Goal: Task Accomplishment & Management: Manage account settings

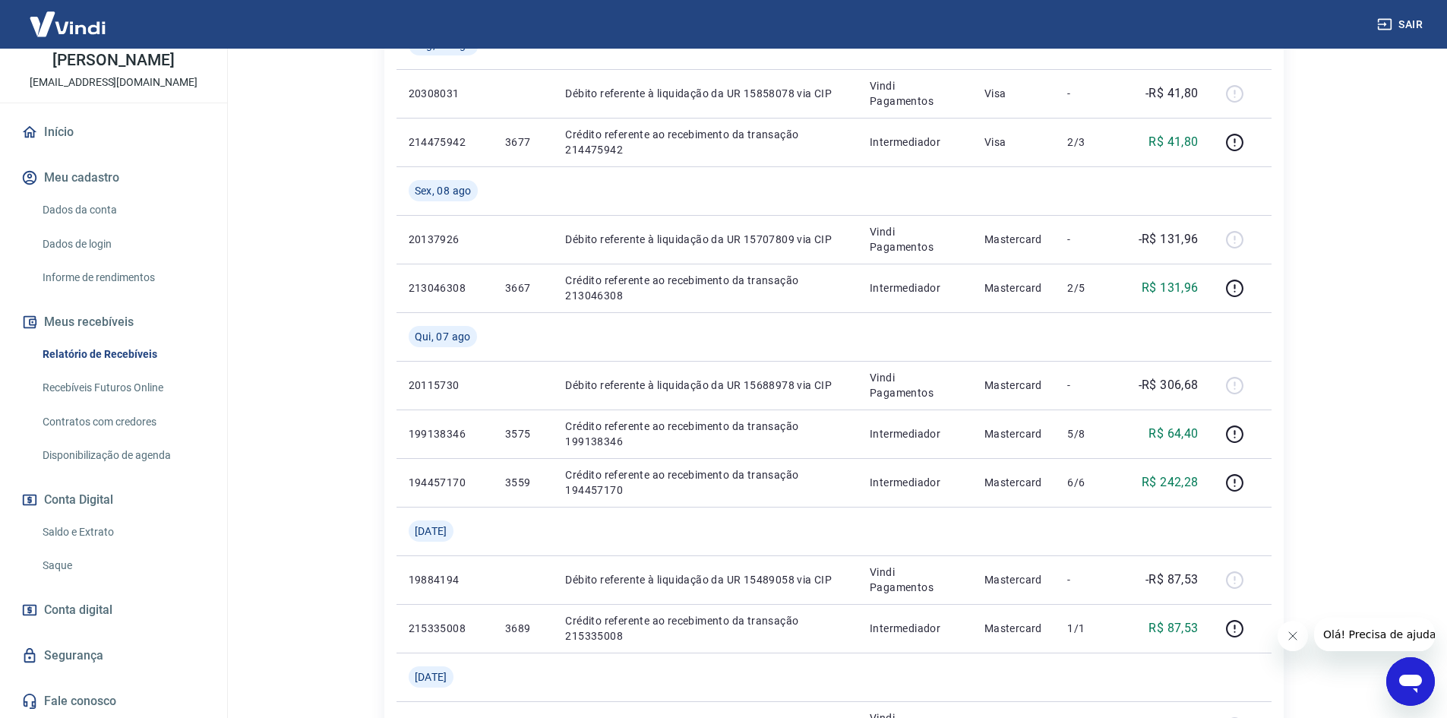
scroll to position [684, 0]
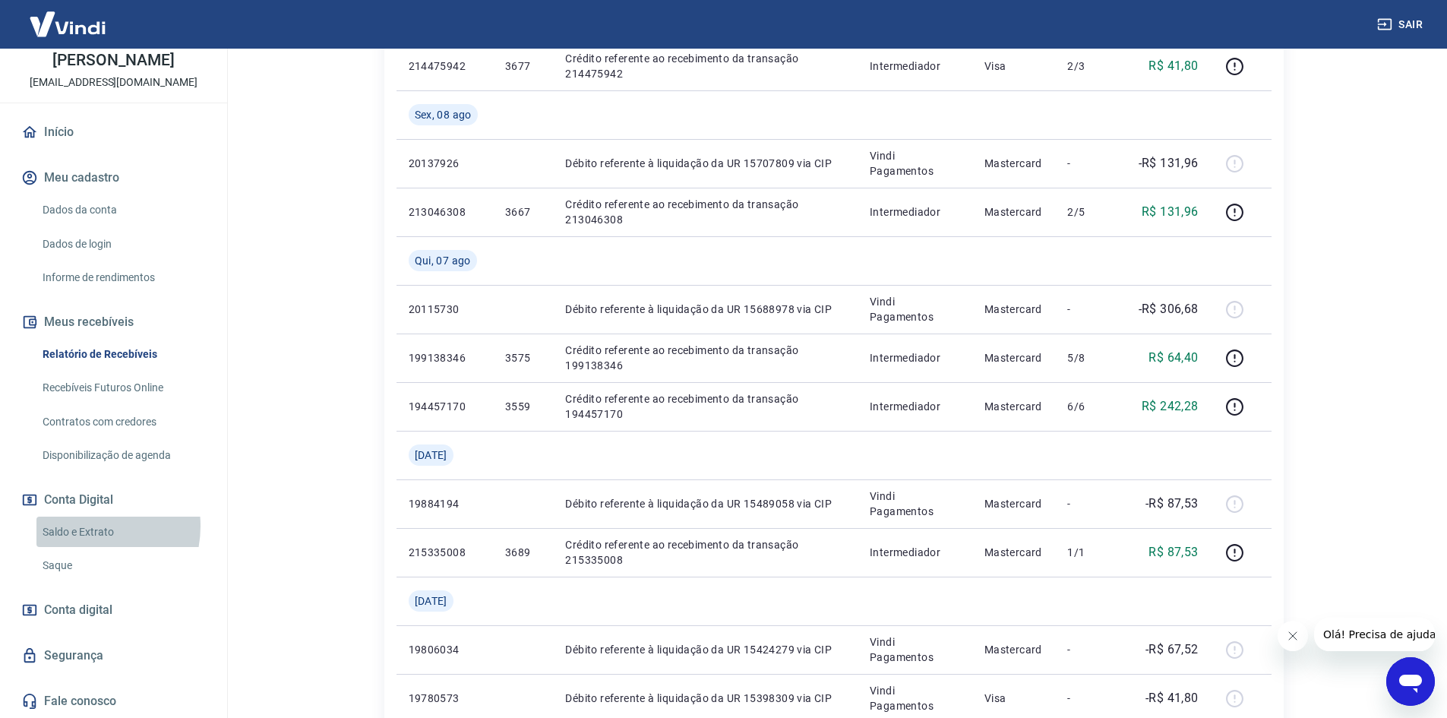
click at [82, 526] on link "Saldo e Extrato" at bounding box center [122, 531] width 172 height 31
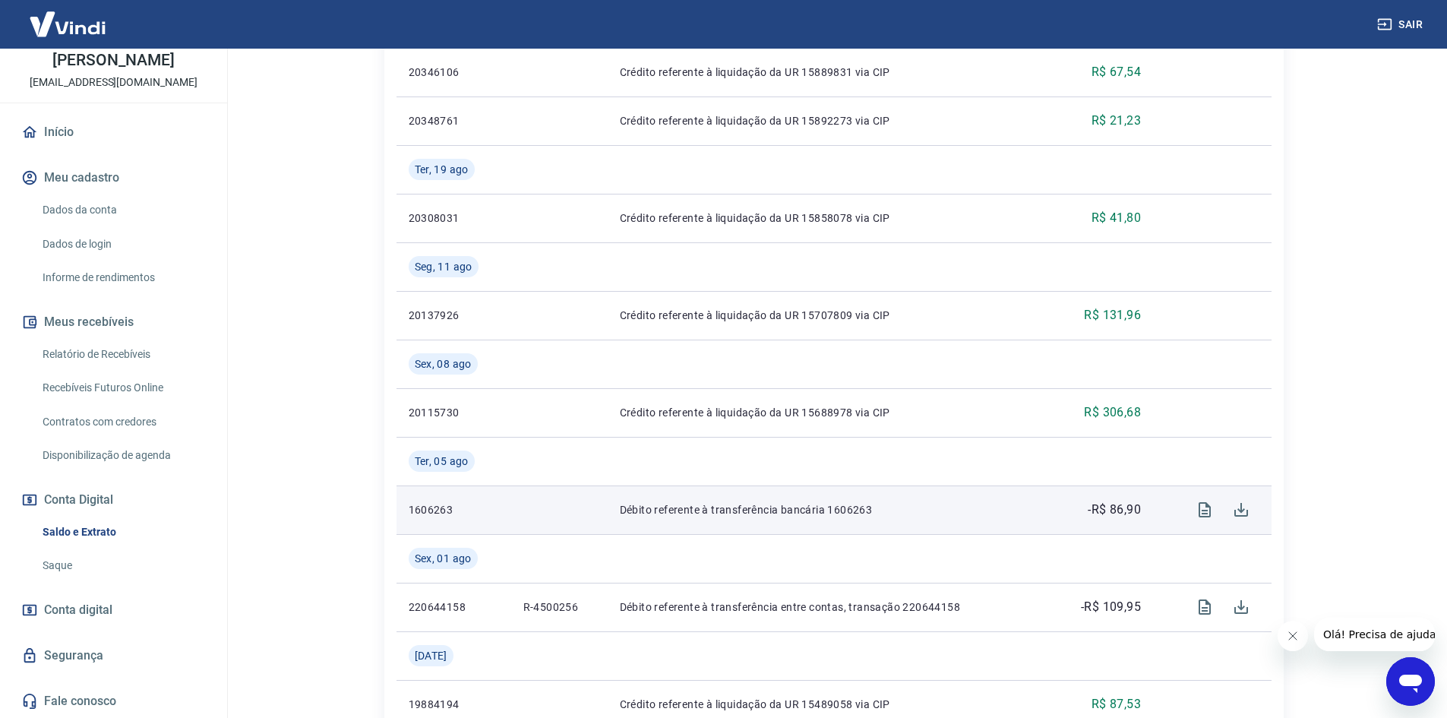
scroll to position [441, 0]
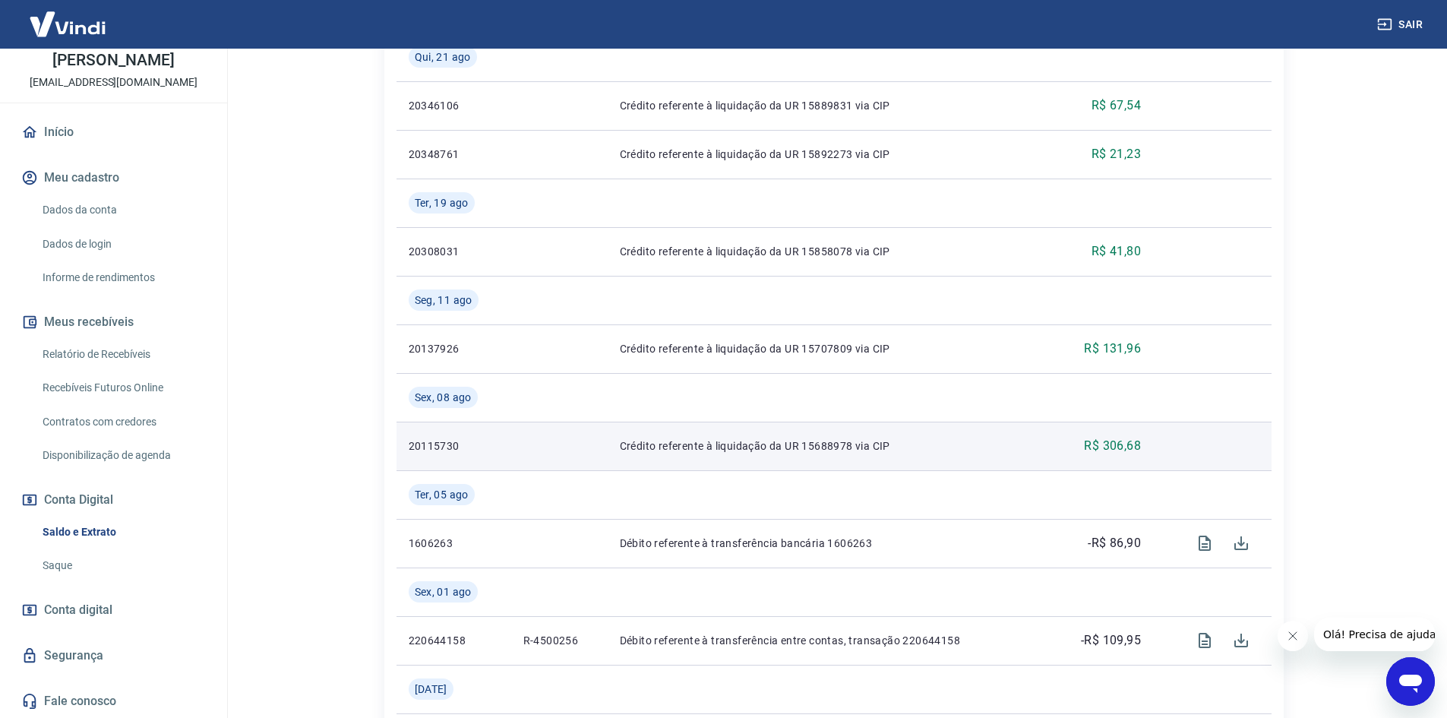
click at [847, 444] on p "Crédito referente à liquidação da UR 15688978 via CIP" at bounding box center [829, 445] width 419 height 15
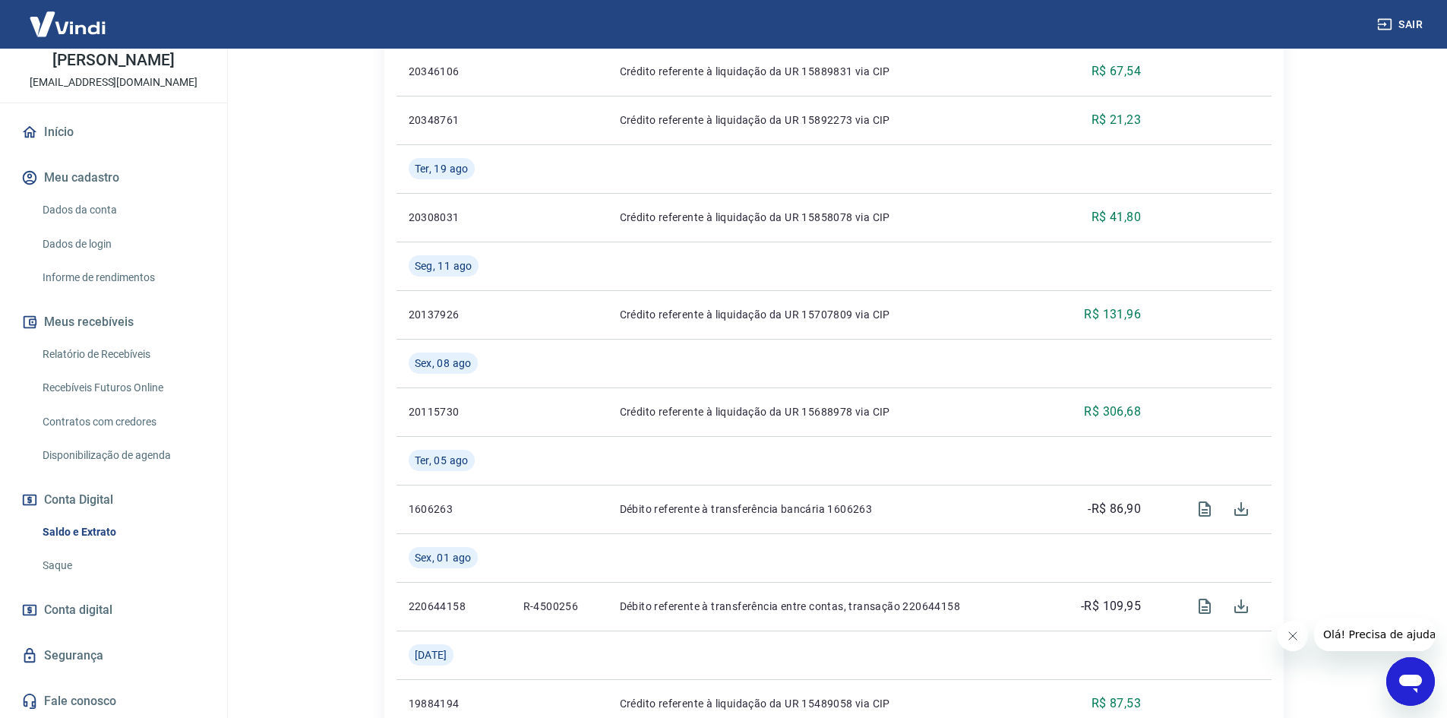
scroll to position [516, 0]
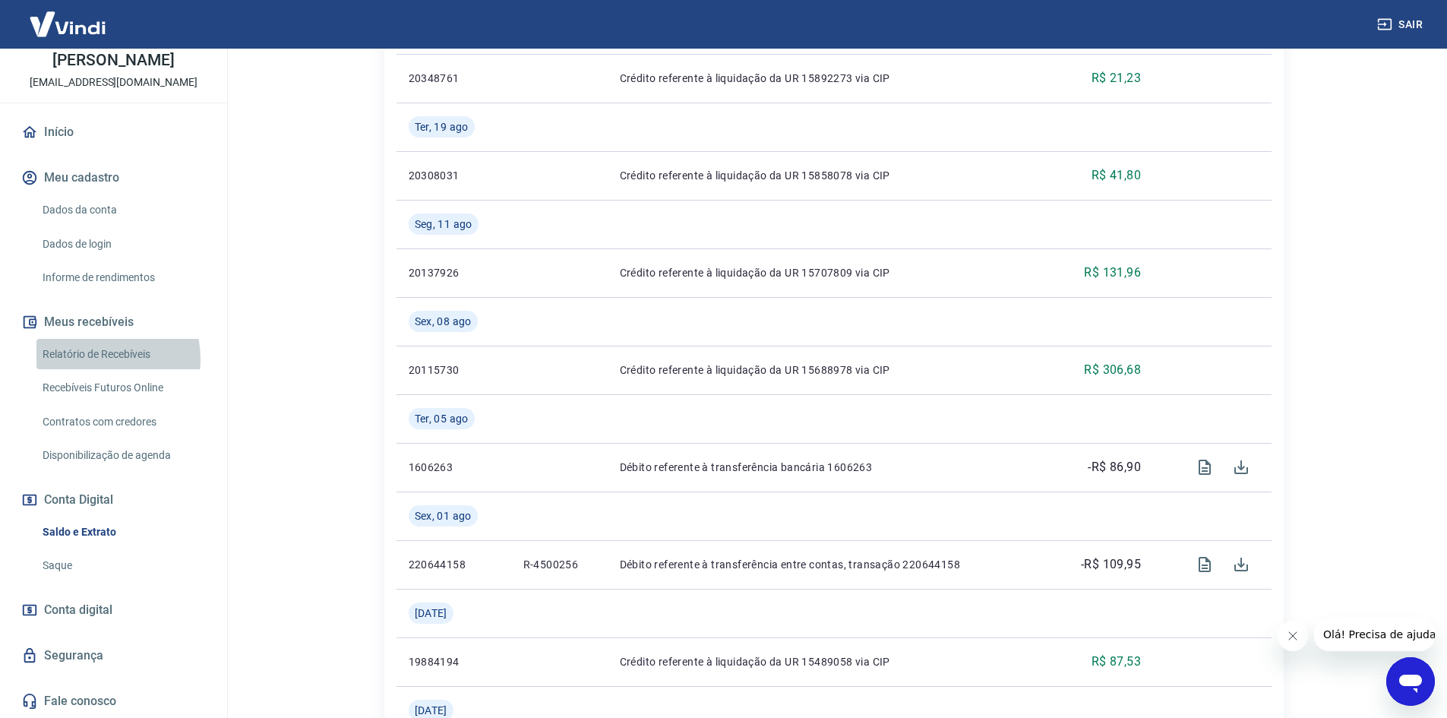
click at [93, 358] on link "Relatório de Recebíveis" at bounding box center [122, 354] width 172 height 31
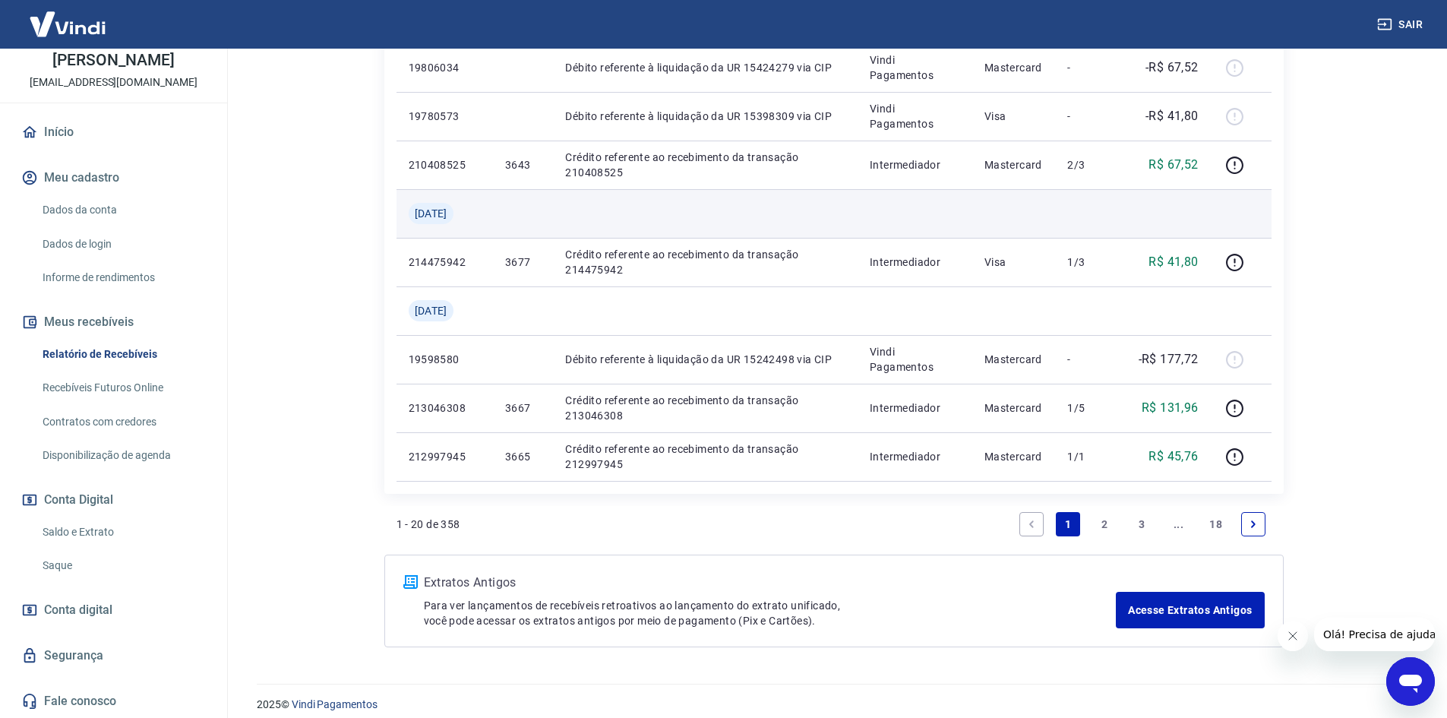
scroll to position [1278, 0]
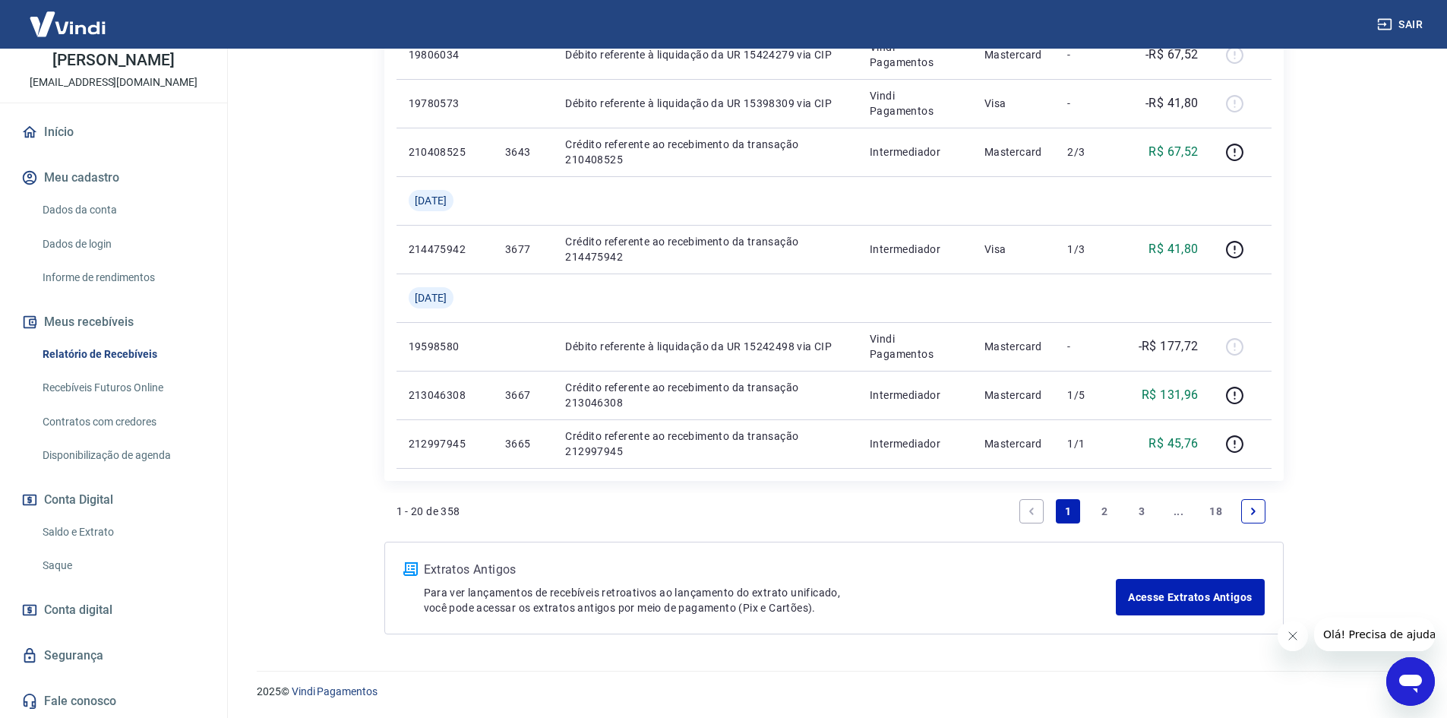
click at [113, 527] on link "Saldo e Extrato" at bounding box center [122, 531] width 172 height 31
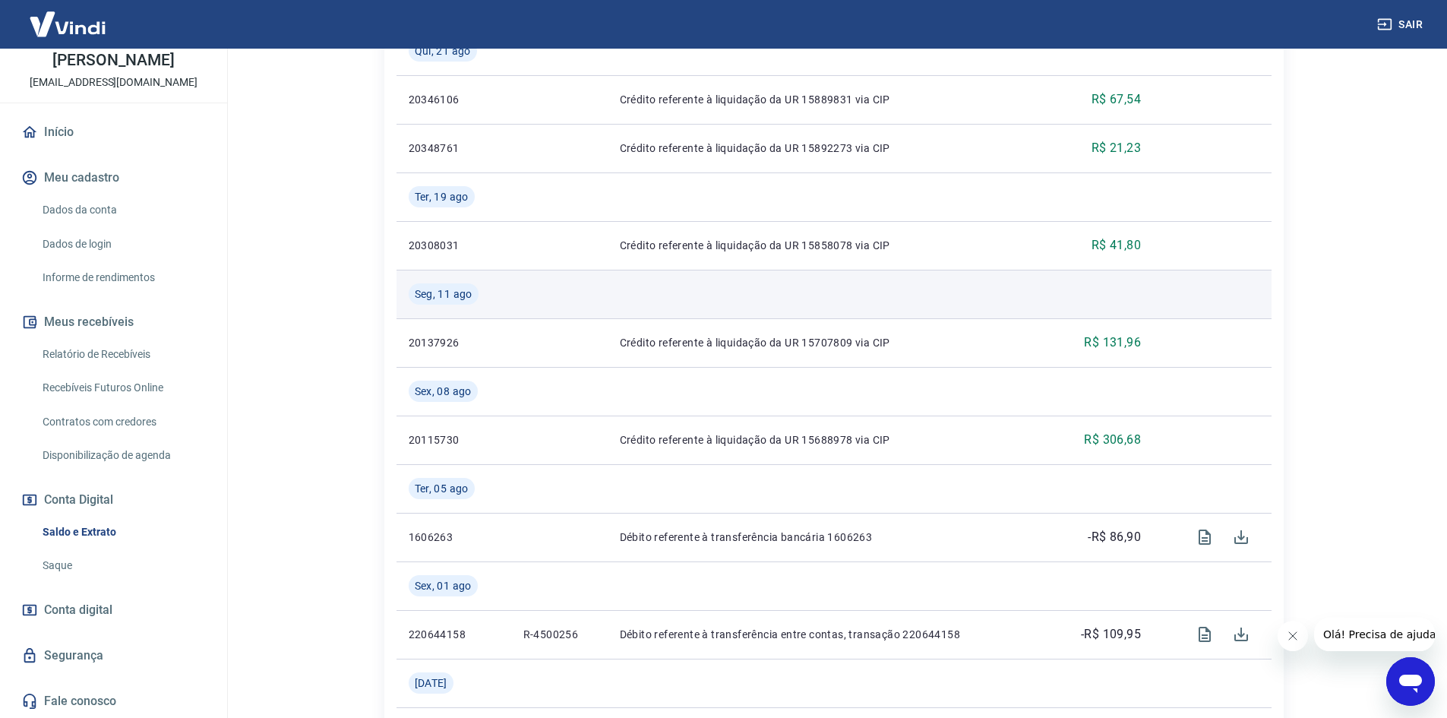
scroll to position [608, 0]
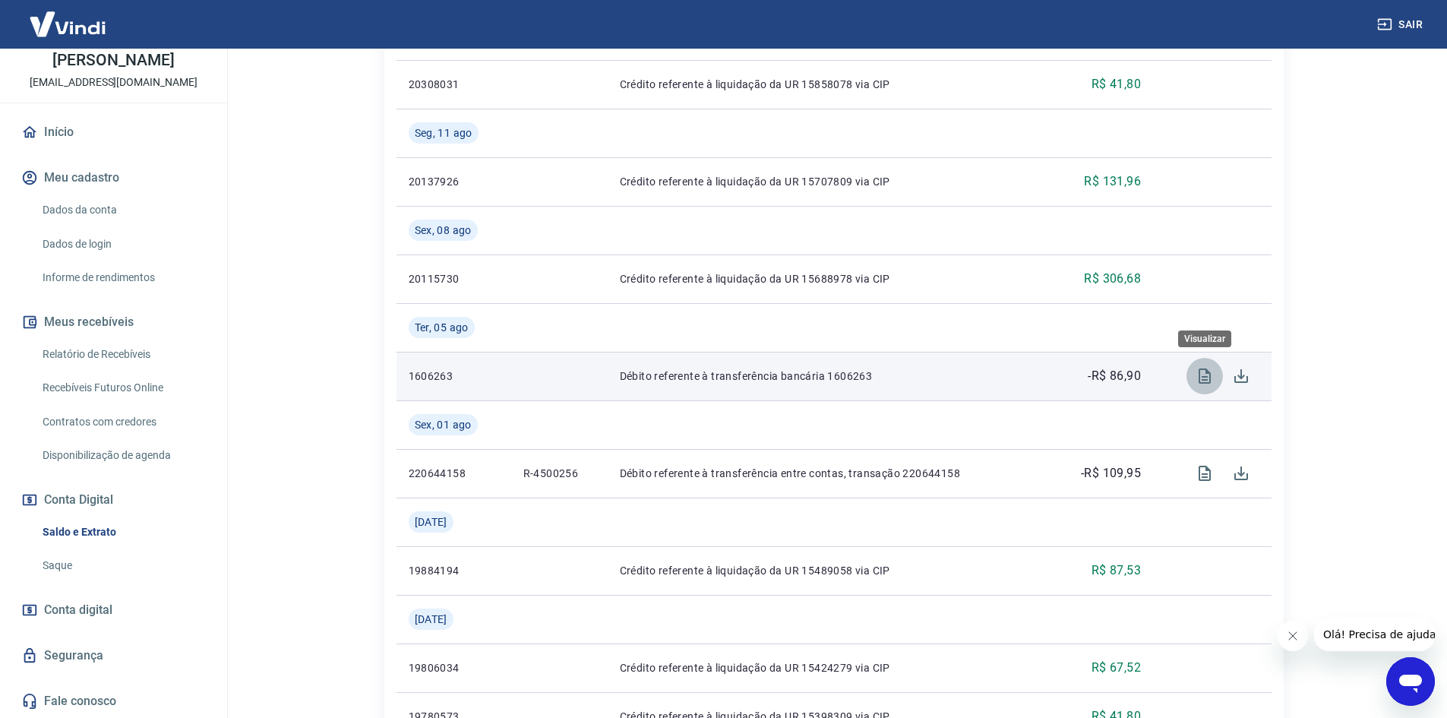
click at [1205, 379] on icon "Visualizar" at bounding box center [1204, 375] width 12 height 15
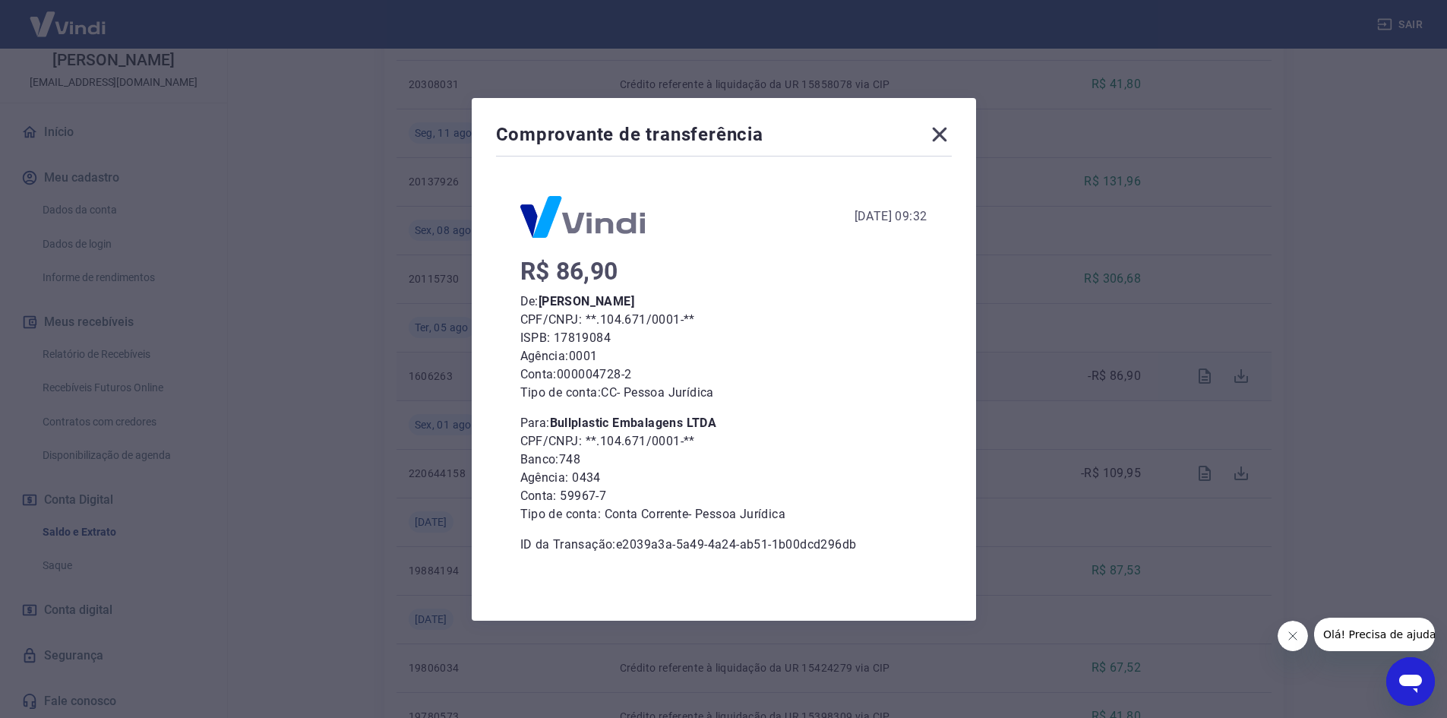
click at [939, 131] on icon at bounding box center [939, 134] width 24 height 24
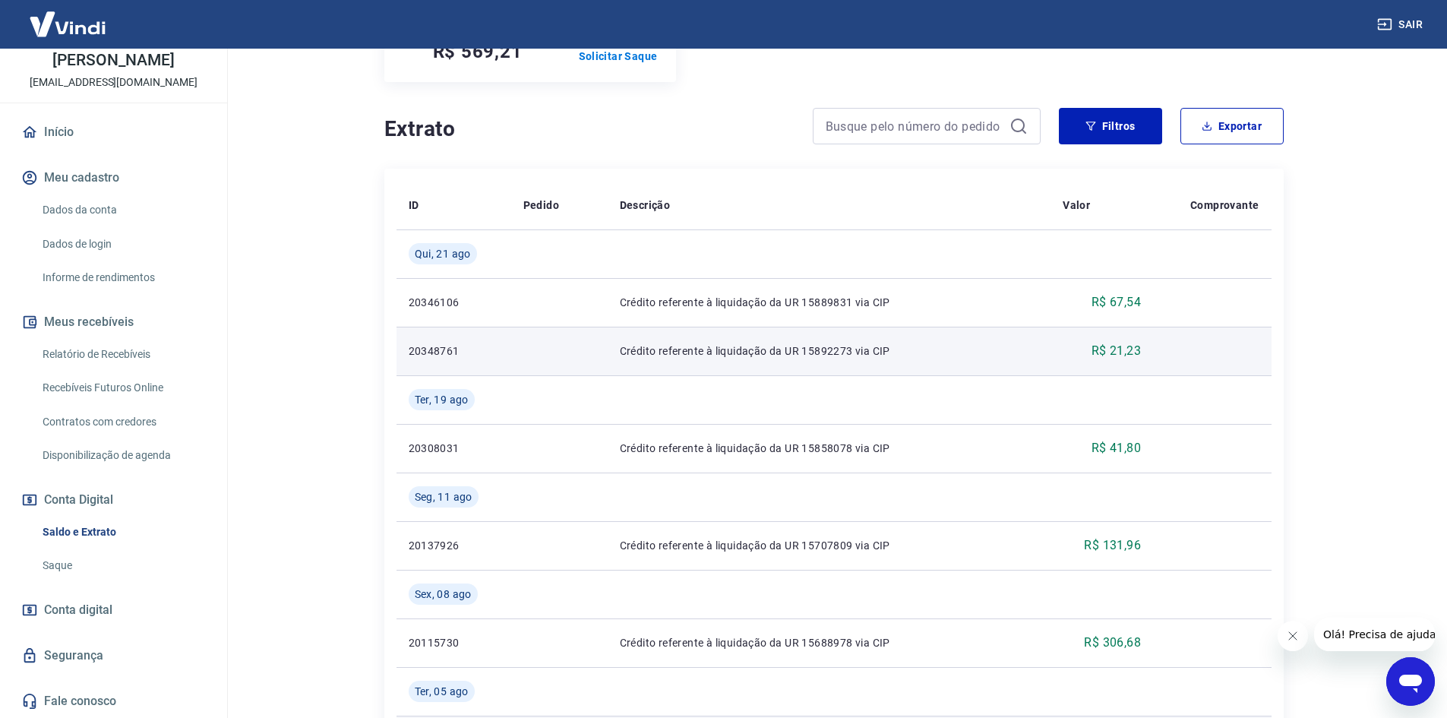
scroll to position [0, 0]
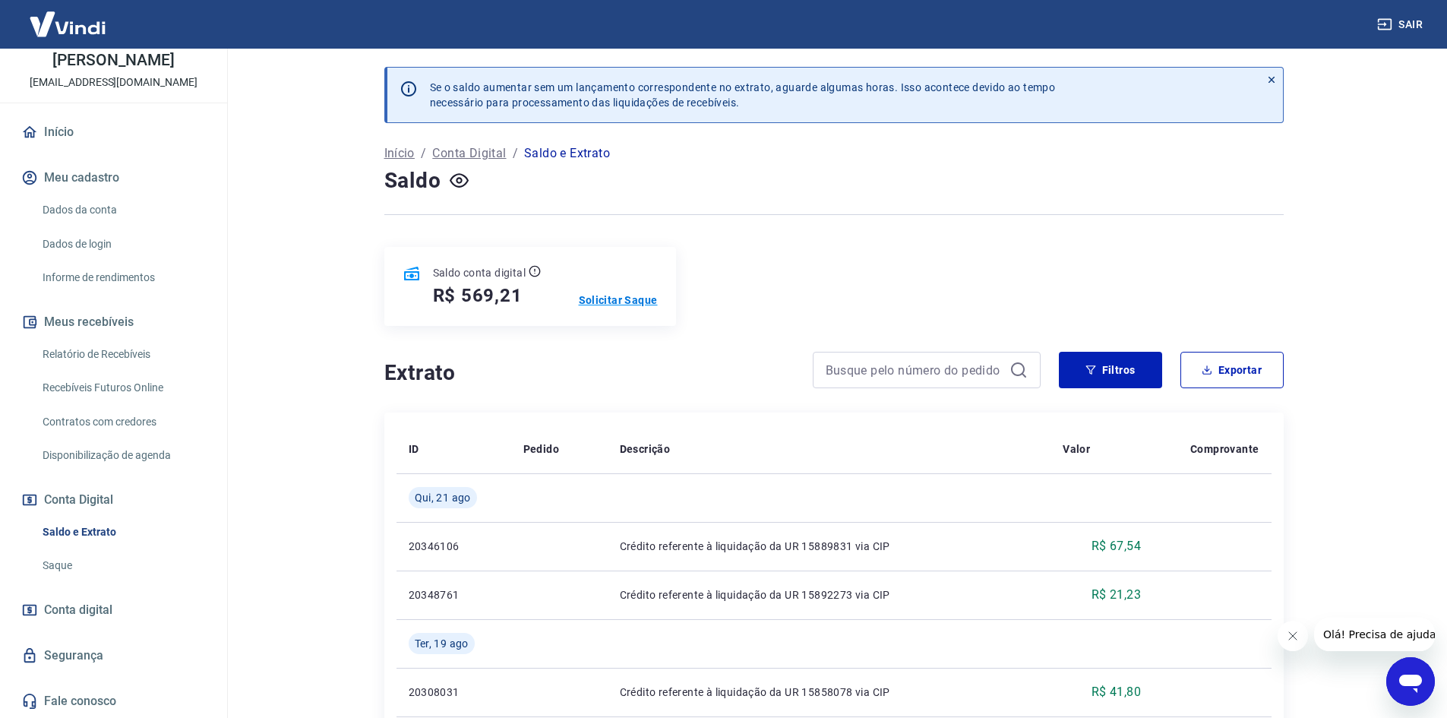
click at [646, 294] on p "Solicitar Saque" at bounding box center [618, 299] width 79 height 15
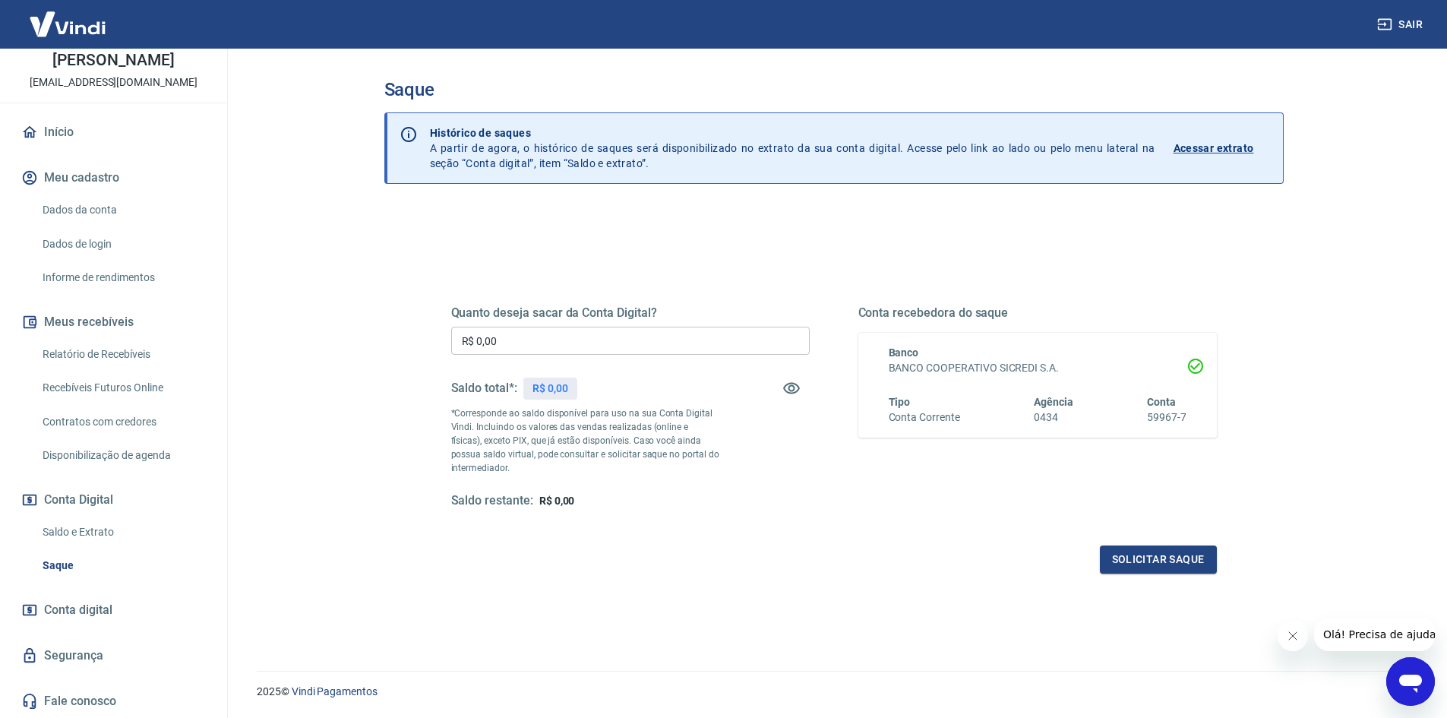
click at [498, 337] on input "R$ 0,00" at bounding box center [630, 341] width 358 height 28
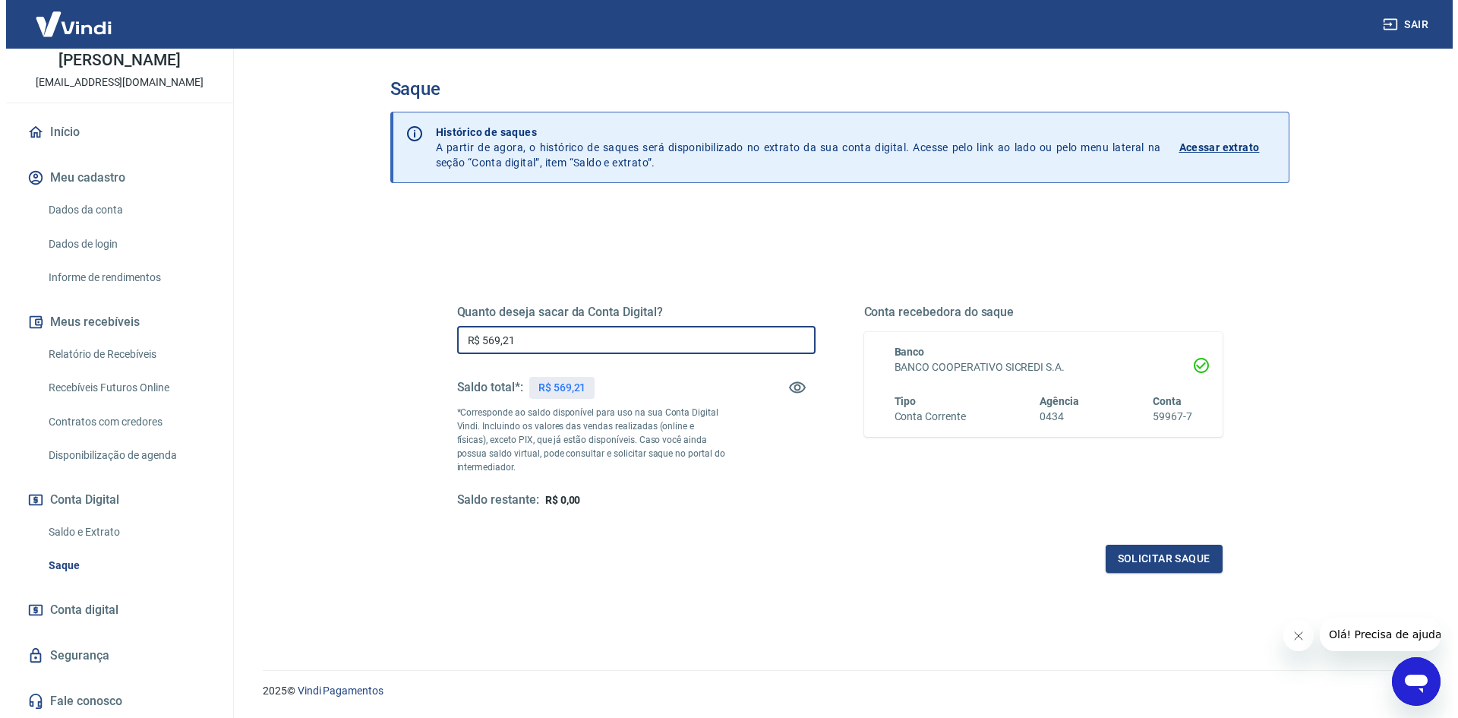
scroll to position [46, 0]
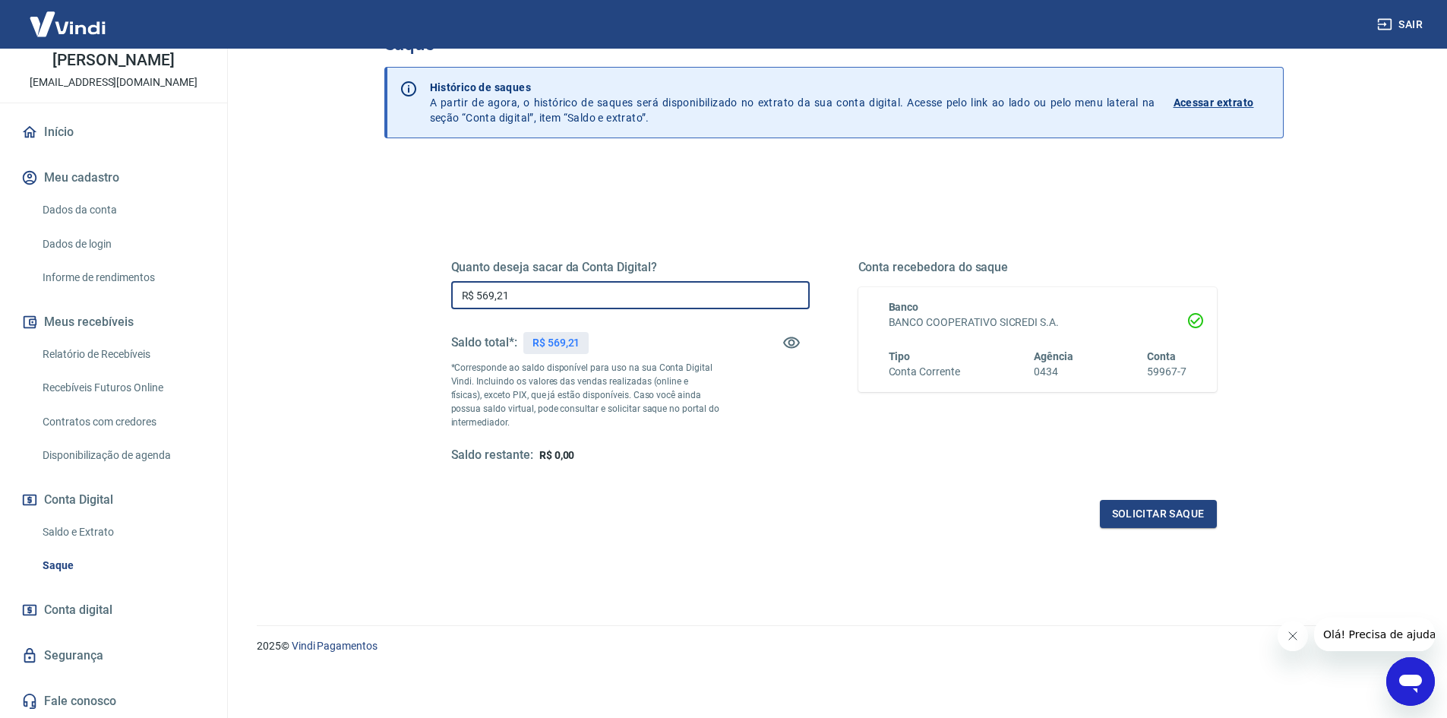
type input "R$ 569,21"
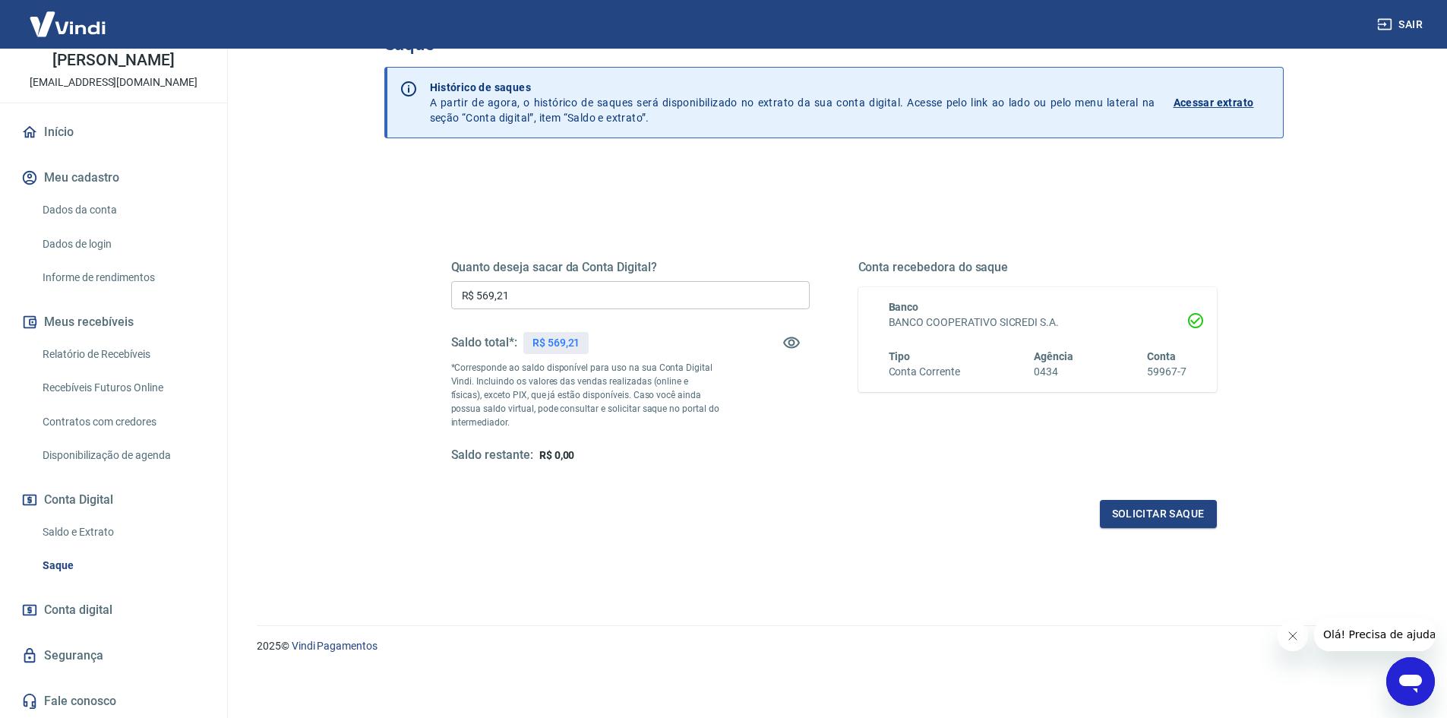
click at [1138, 498] on div "Quanto deseja sacar da Conta Digital? R$ 569,21 ​ Saldo total*: R$ 569,21 *Corr…" at bounding box center [834, 375] width 766 height 305
click at [1147, 526] on button "Solicitar saque" at bounding box center [1158, 514] width 117 height 28
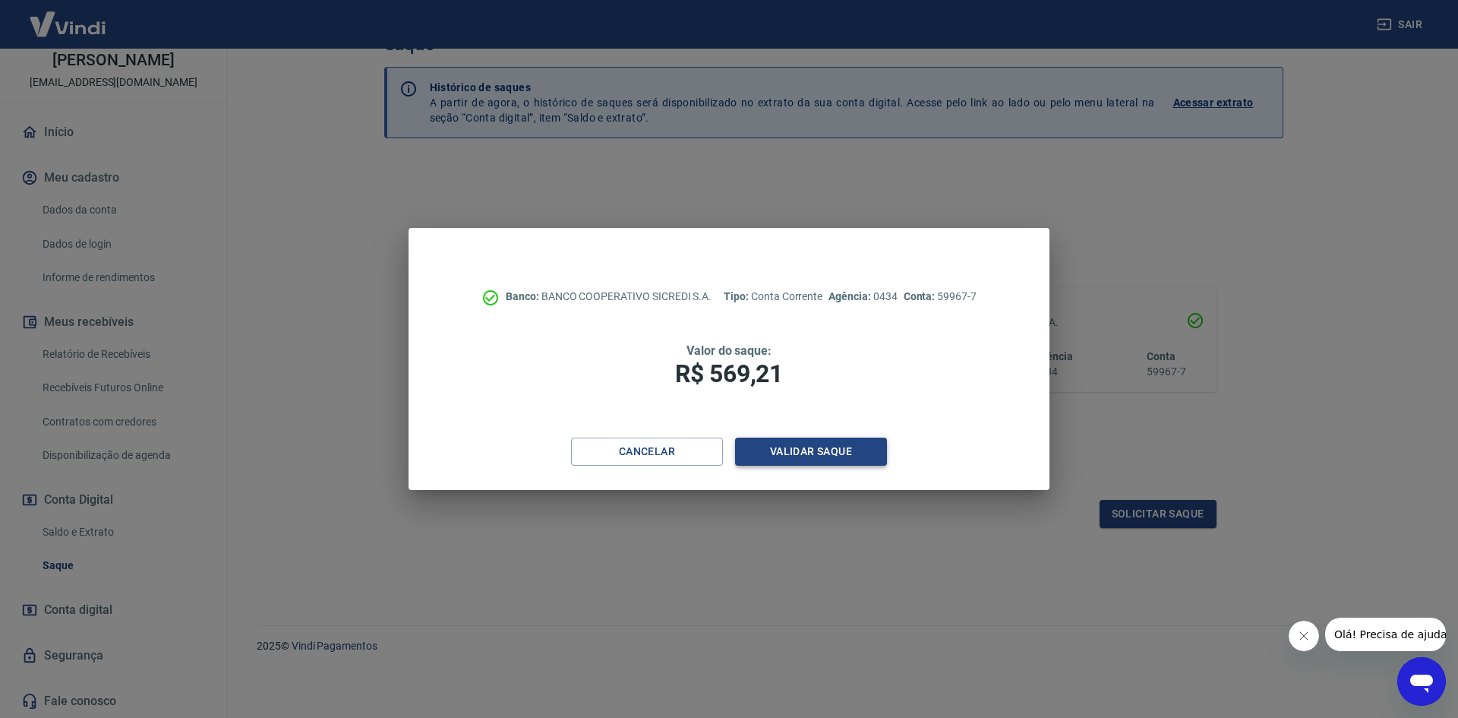
click at [856, 469] on div "Cancelar Validar saque" at bounding box center [729, 463] width 641 height 52
click at [853, 463] on button "Validar saque" at bounding box center [811, 451] width 152 height 28
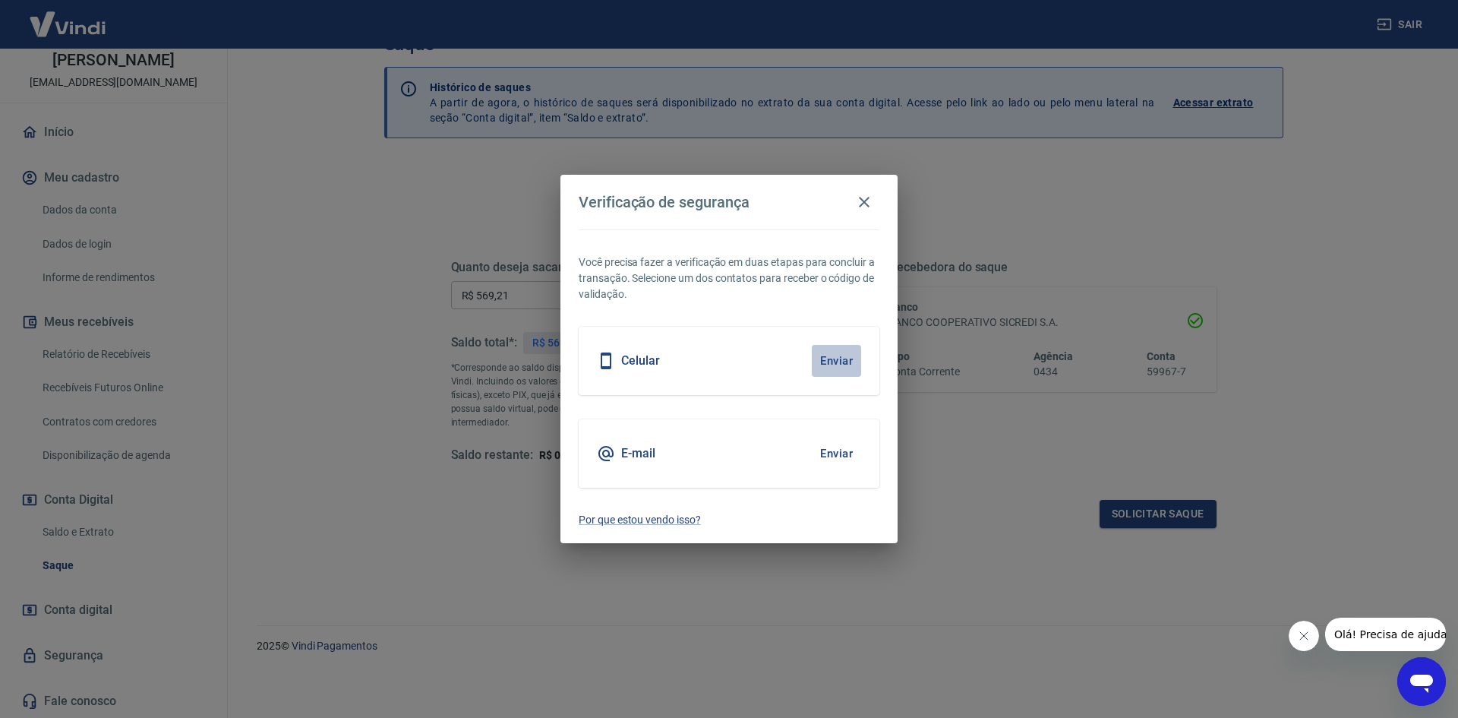
click at [837, 356] on button "Enviar" at bounding box center [836, 361] width 49 height 32
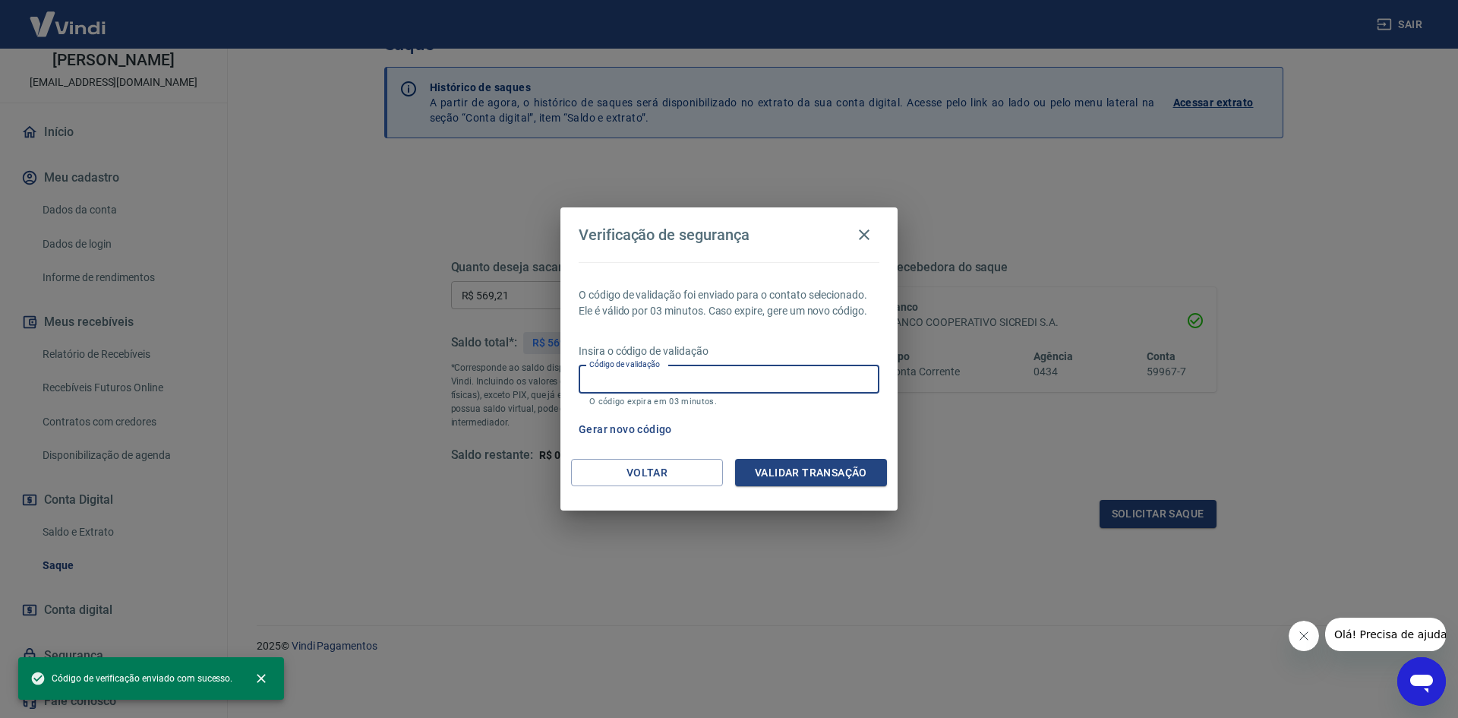
click at [671, 377] on input "Código de validação" at bounding box center [729, 379] width 301 height 28
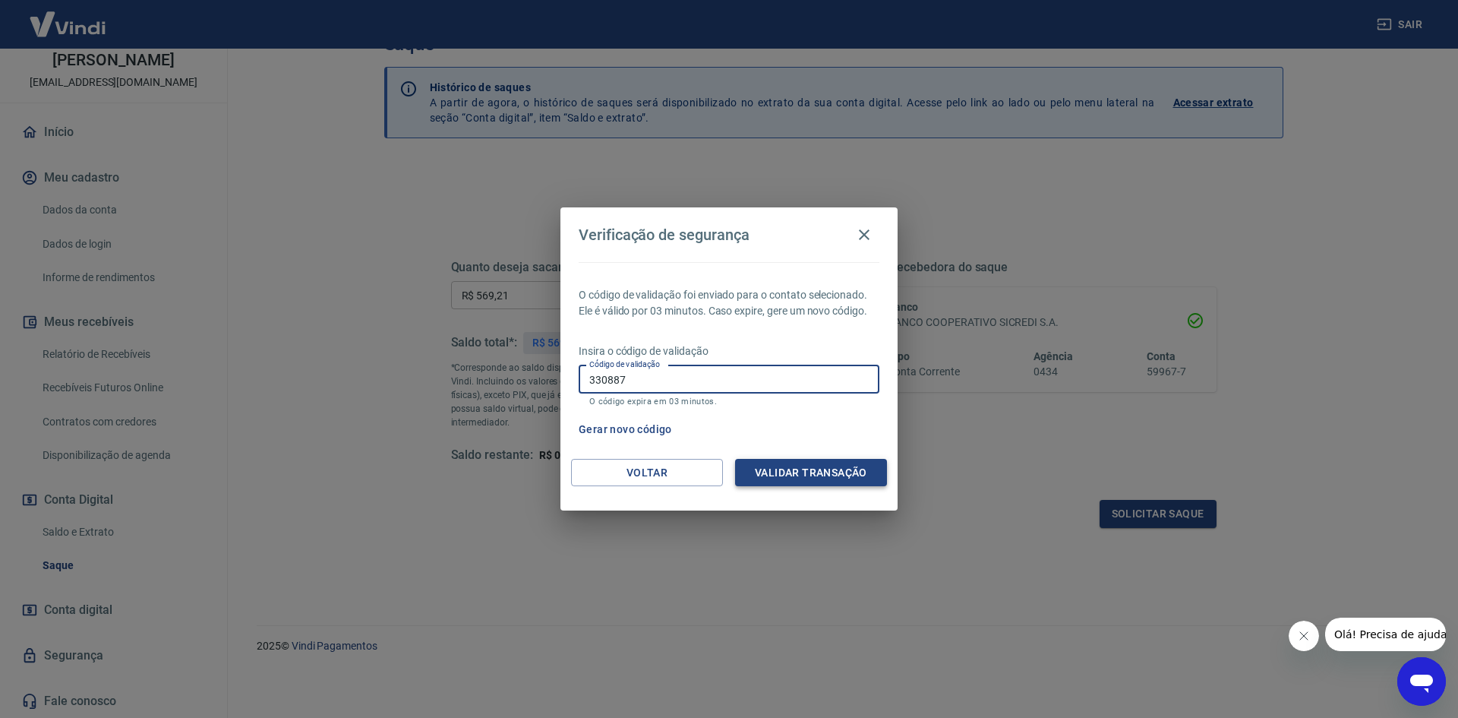
type input "330887"
click at [782, 467] on button "Validar transação" at bounding box center [811, 473] width 152 height 28
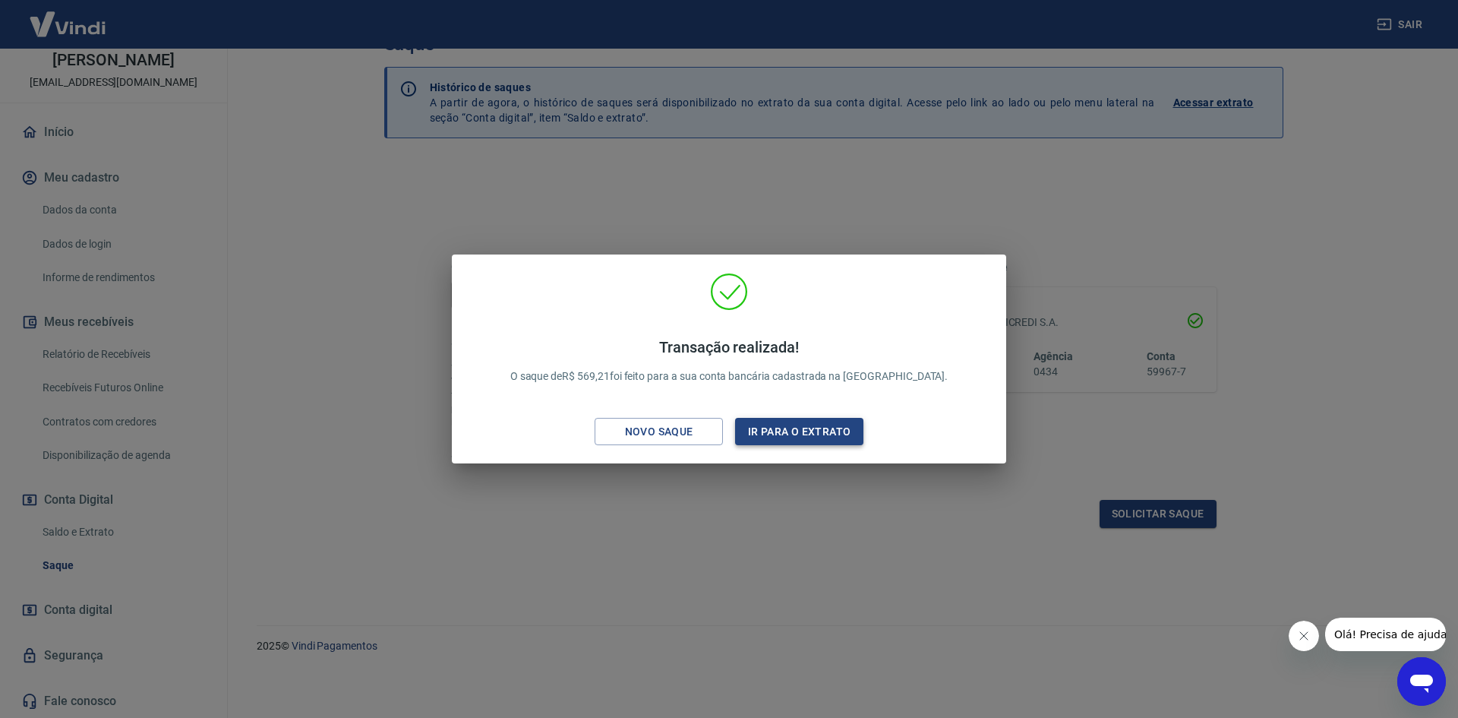
click at [769, 437] on button "Ir para o extrato" at bounding box center [799, 432] width 128 height 28
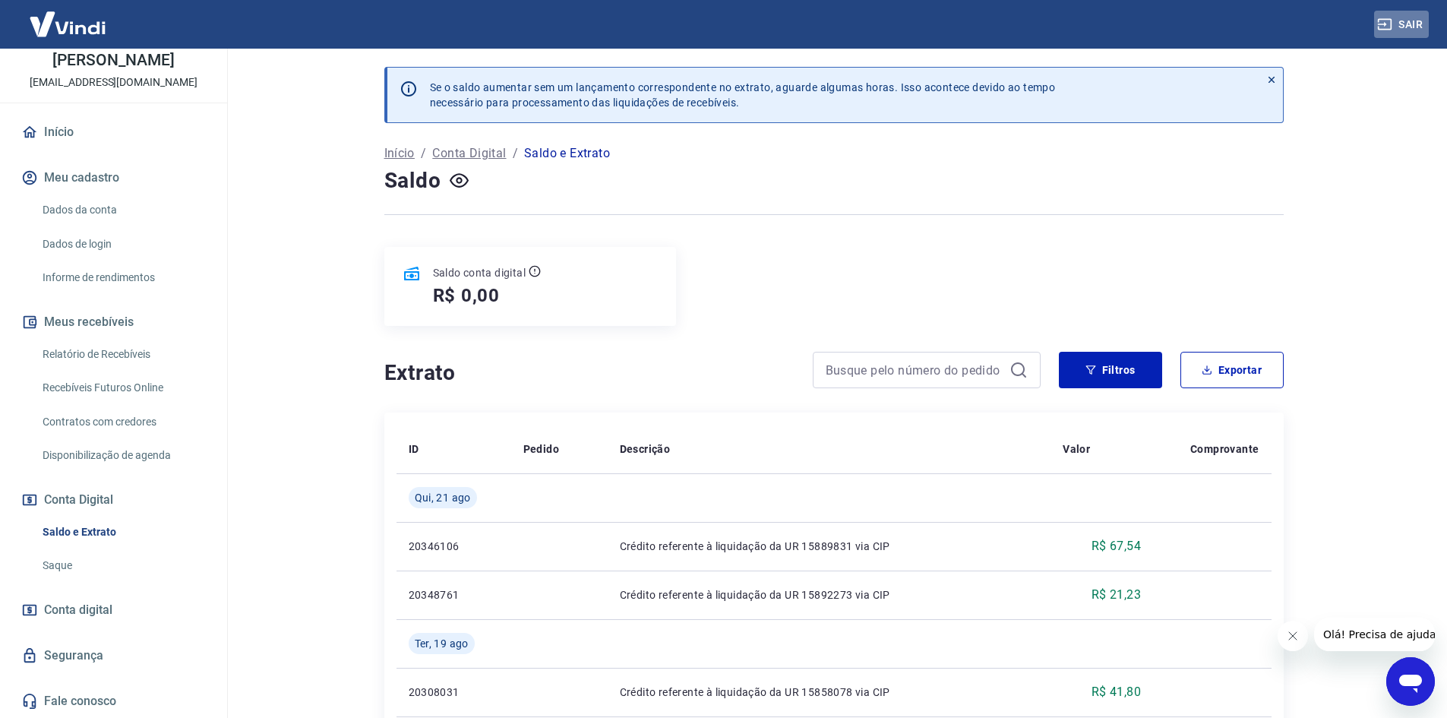
click at [1412, 21] on button "Sair" at bounding box center [1401, 25] width 55 height 28
